Goal: Go to known website: Access a specific website the user already knows

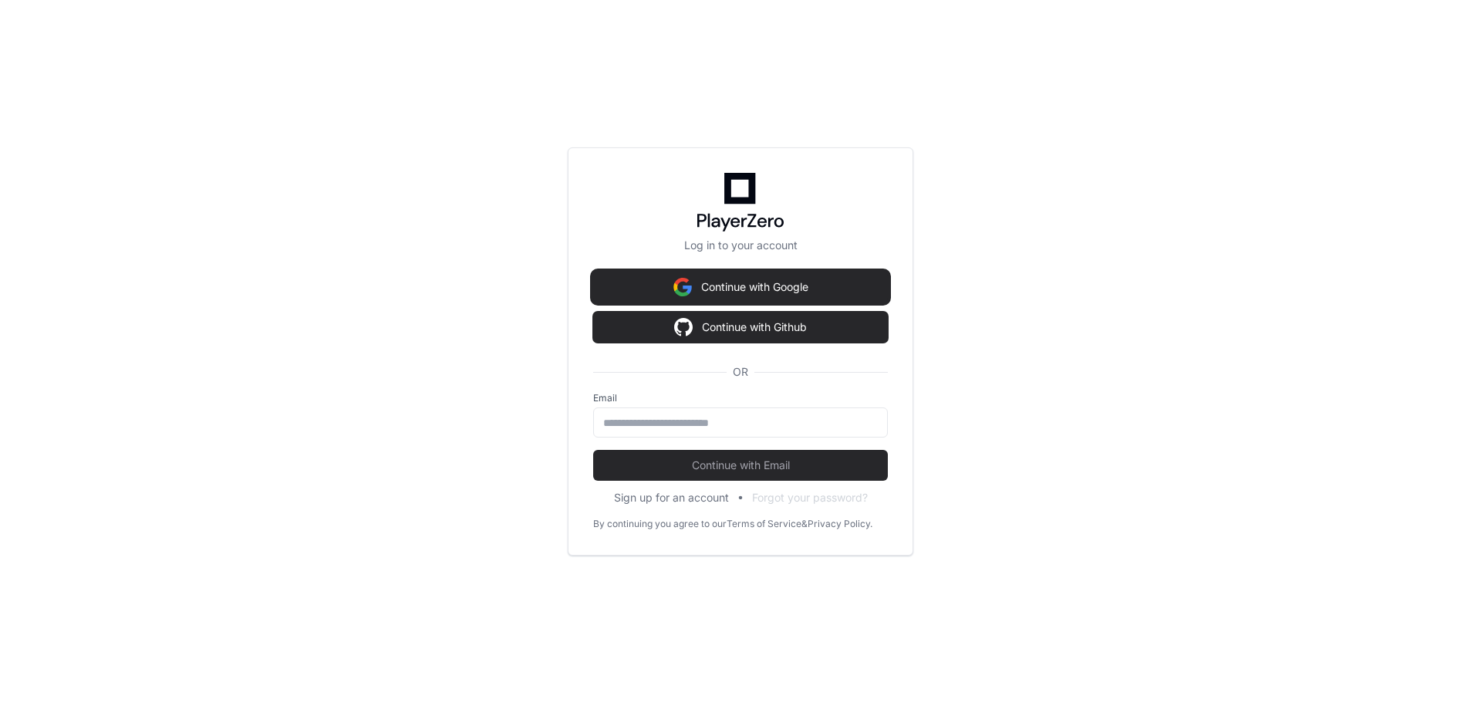
click at [740, 286] on button "Continue with Google" at bounding box center [740, 287] width 295 height 31
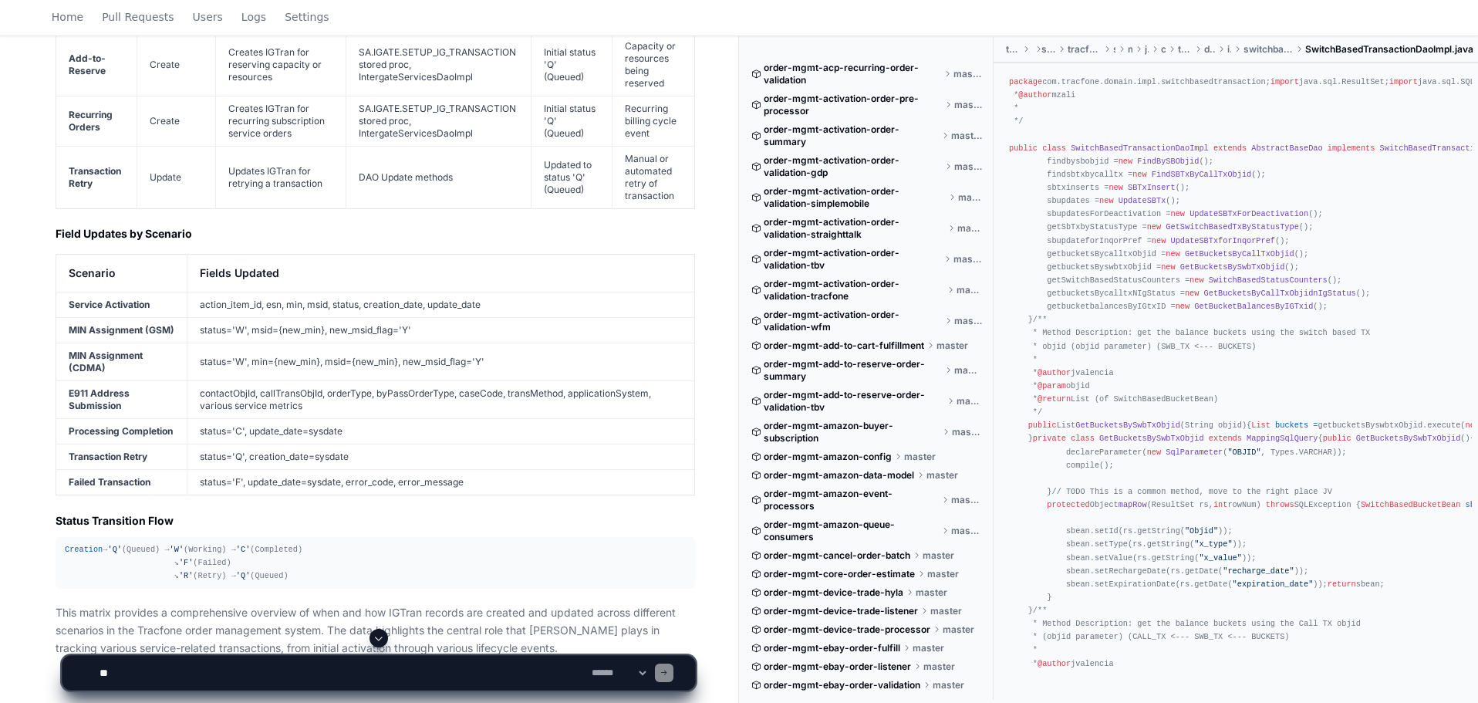
scroll to position [4029, 0]
